Goal: Register for event/course

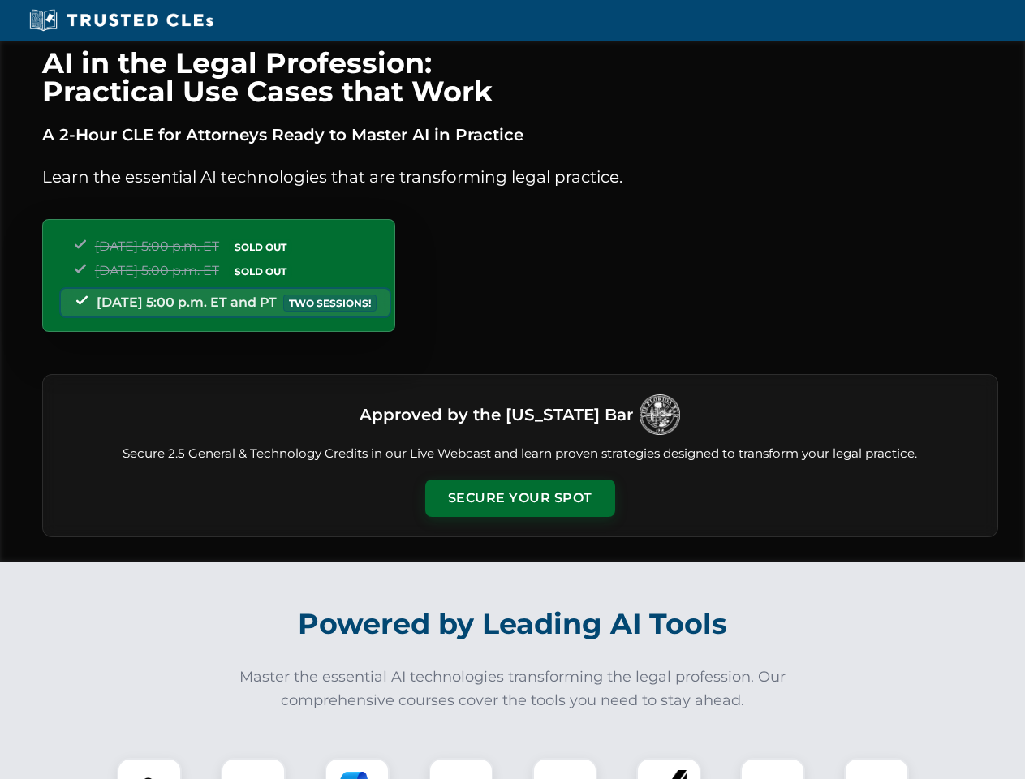
click at [520, 498] on button "Secure Your Spot" at bounding box center [520, 498] width 190 height 37
click at [149, 769] on img at bounding box center [149, 790] width 47 height 47
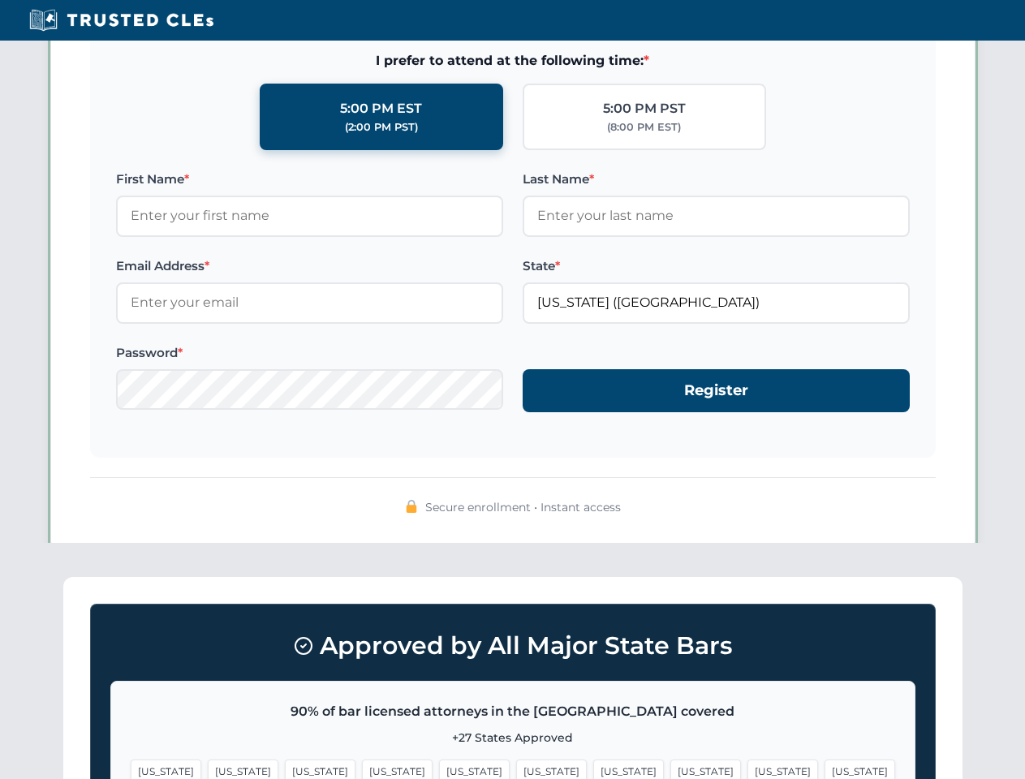
click at [593, 769] on span "[US_STATE]" at bounding box center [628, 772] width 71 height 24
click at [748, 769] on span "[US_STATE]" at bounding box center [783, 772] width 71 height 24
